Goal: Navigation & Orientation: Find specific page/section

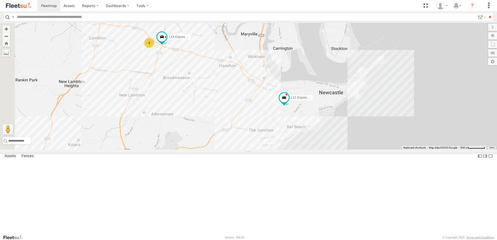
click at [0, 0] on span "Asset" at bounding box center [0, 0] width 0 height 0
click at [0, 0] on div "LX4 Express Ute Lambton Utes" at bounding box center [0, 0] width 0 height 0
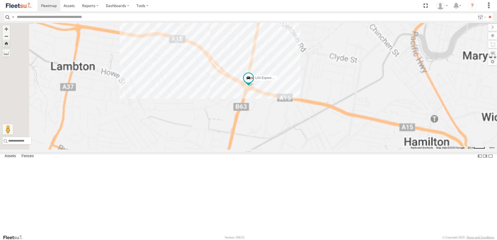
click at [0, 0] on div "LX4 Express Ute Lambton Utes [PERSON_NAME] Lambton -32.91521 151.72586 Video LX…" at bounding box center [0, 0] width 0 height 0
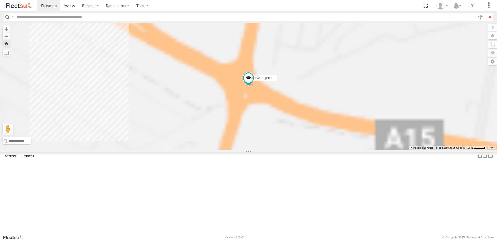
drag, startPoint x: 34, startPoint y: 42, endPoint x: 34, endPoint y: 47, distance: 4.9
click at [0, 0] on div "LX3 Express Ute" at bounding box center [0, 0] width 0 height 0
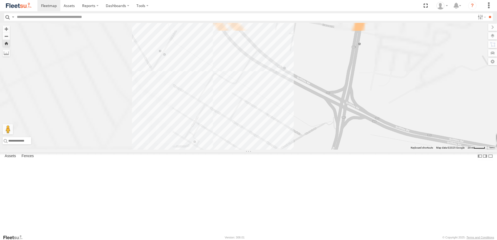
click at [0, 0] on div "Lambton Utes" at bounding box center [0, 0] width 0 height 0
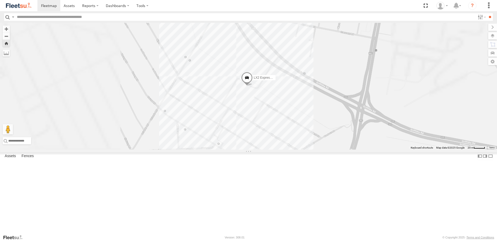
click at [0, 0] on div "LX1 Express Ute" at bounding box center [0, 0] width 0 height 0
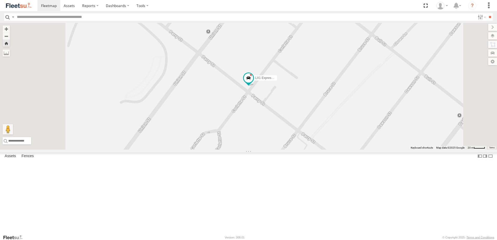
click at [0, 0] on div "Little Truck Lambton Utes" at bounding box center [0, 0] width 0 height 0
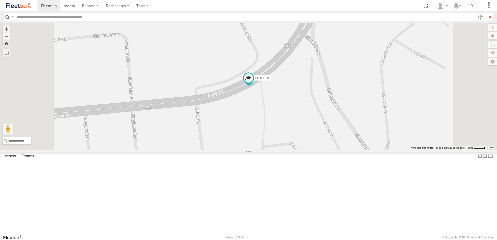
click at [19, 7] on img at bounding box center [18, 5] width 27 height 7
